Goal: Find specific page/section: Find specific page/section

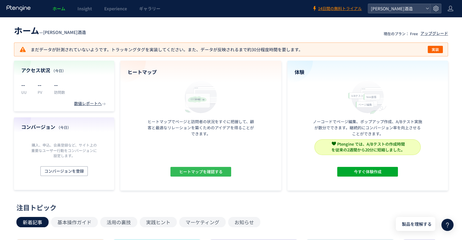
click at [201, 174] on span "ヒートマップを確認する" at bounding box center [200, 172] width 43 height 10
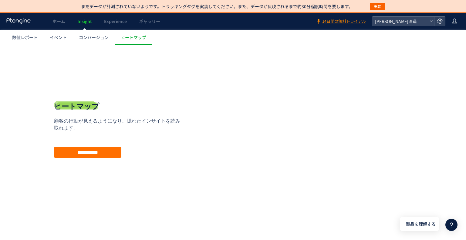
click at [394, 59] on div "戻る デフォルト設定では本日のデータを表示しています。 カレンダーでご覧になりたい期間を指定することができます。 -- -- ページ ページグループ パラメー…" at bounding box center [233, 134] width 466 height 179
click at [293, 37] on ul "数値レポート イベント コンバージョン ヒートマップ" at bounding box center [236, 37] width 460 height 15
